Goal: Navigation & Orientation: Find specific page/section

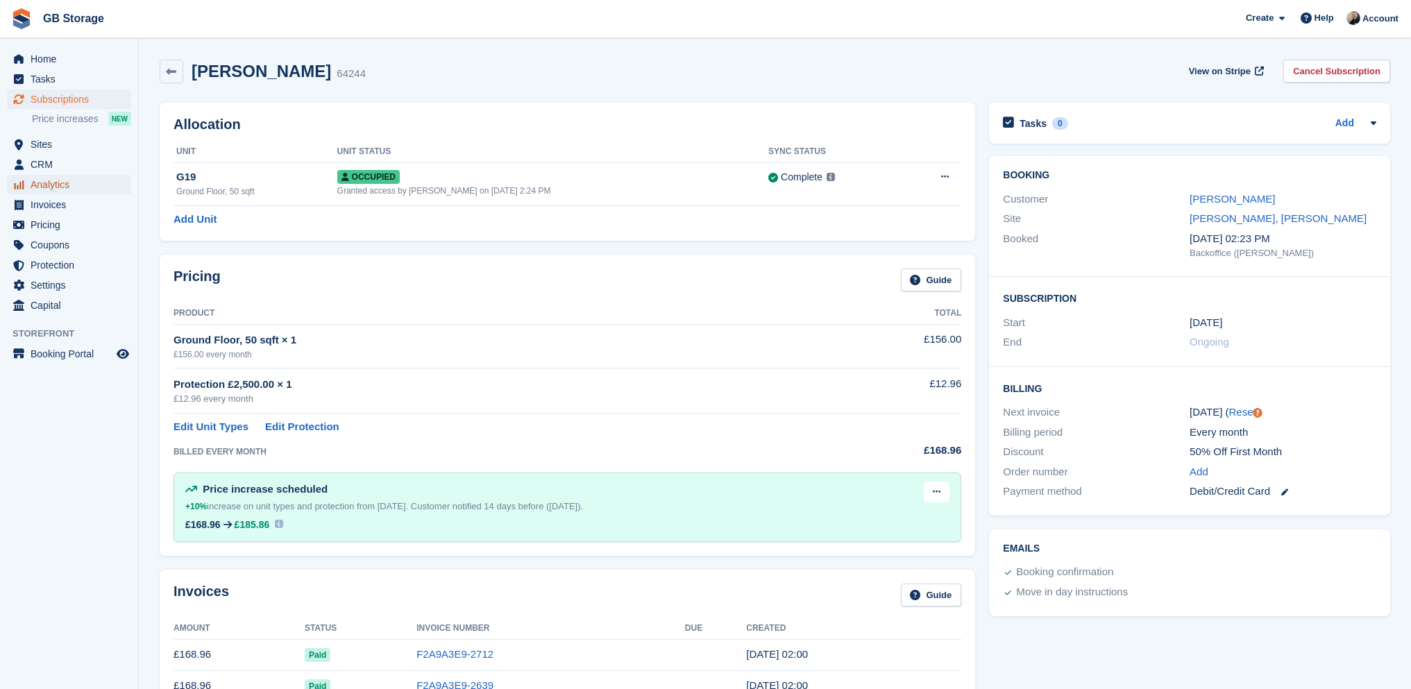
click at [62, 178] on span "Analytics" at bounding box center [72, 184] width 83 height 19
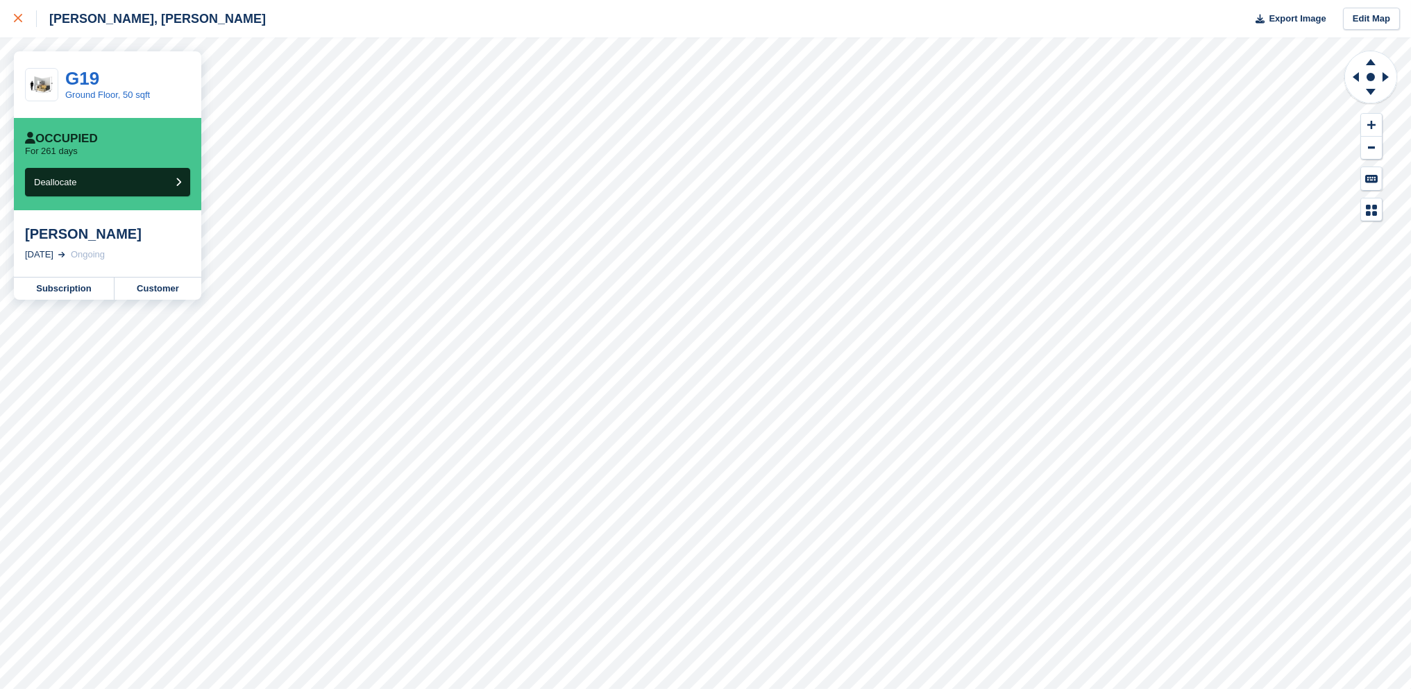
click at [17, 22] on icon at bounding box center [18, 18] width 8 height 8
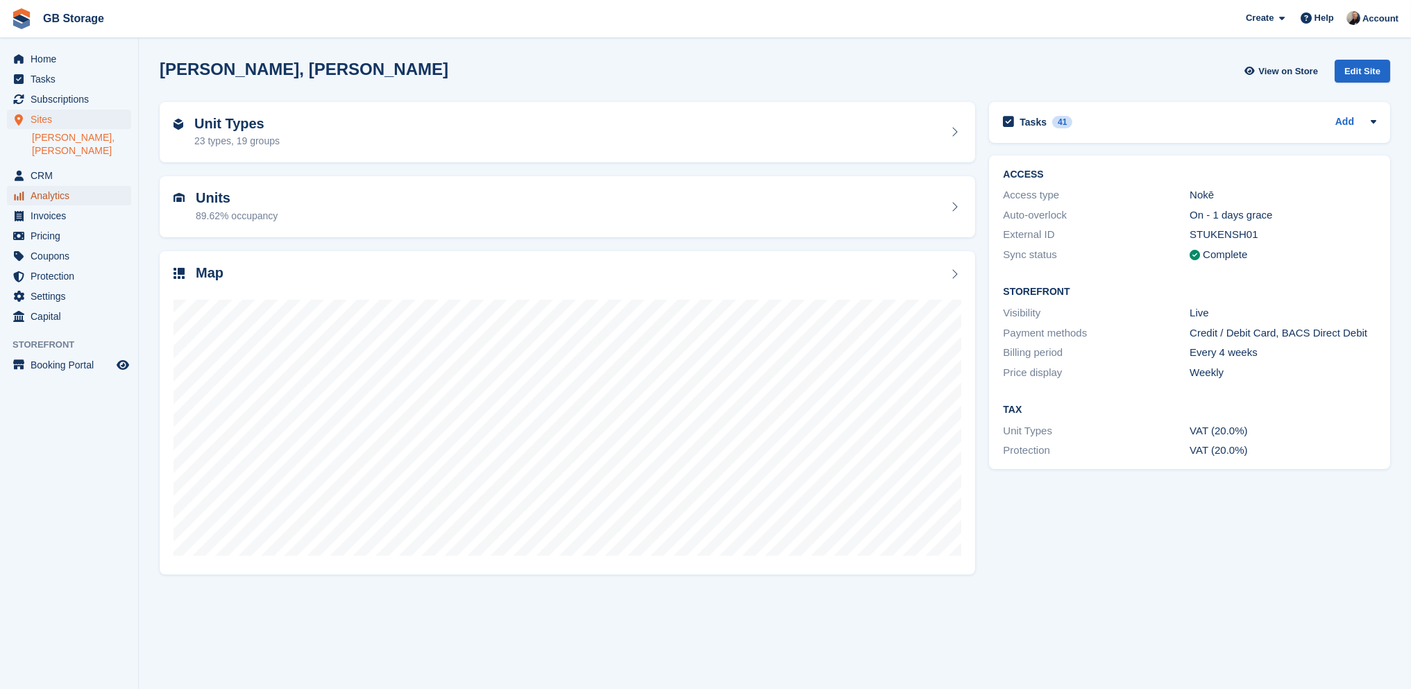
click at [64, 186] on span "Analytics" at bounding box center [72, 195] width 83 height 19
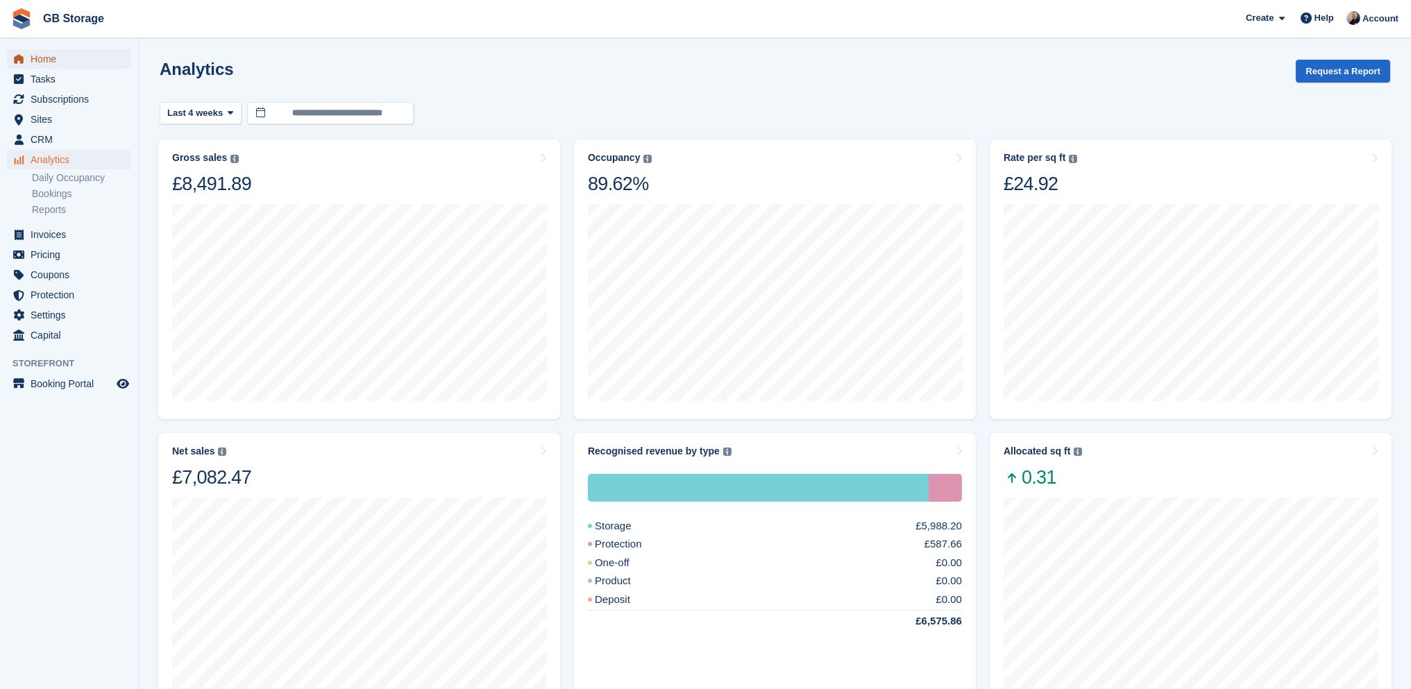
click at [60, 58] on span "Home" at bounding box center [72, 58] width 83 height 19
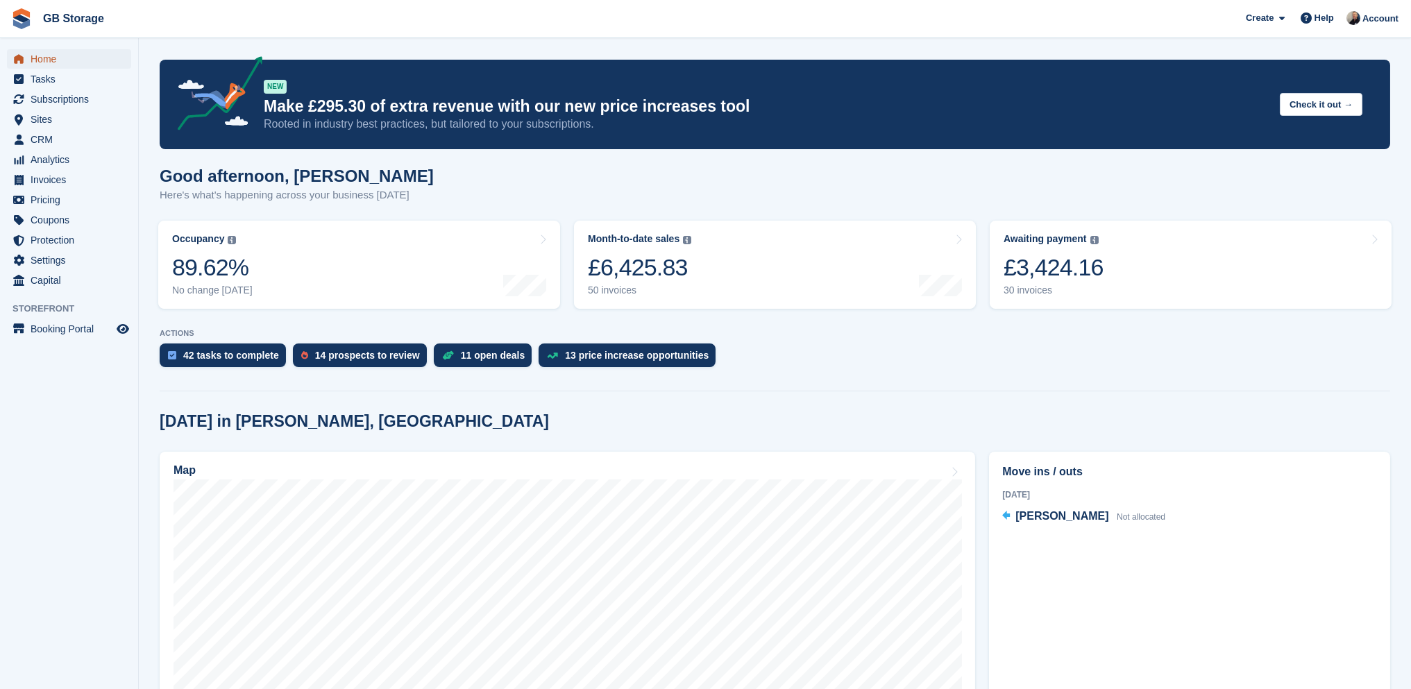
click at [67, 55] on span "Home" at bounding box center [72, 58] width 83 height 19
click at [62, 153] on span "Analytics" at bounding box center [72, 159] width 83 height 19
